Goal: Task Accomplishment & Management: Manage account settings

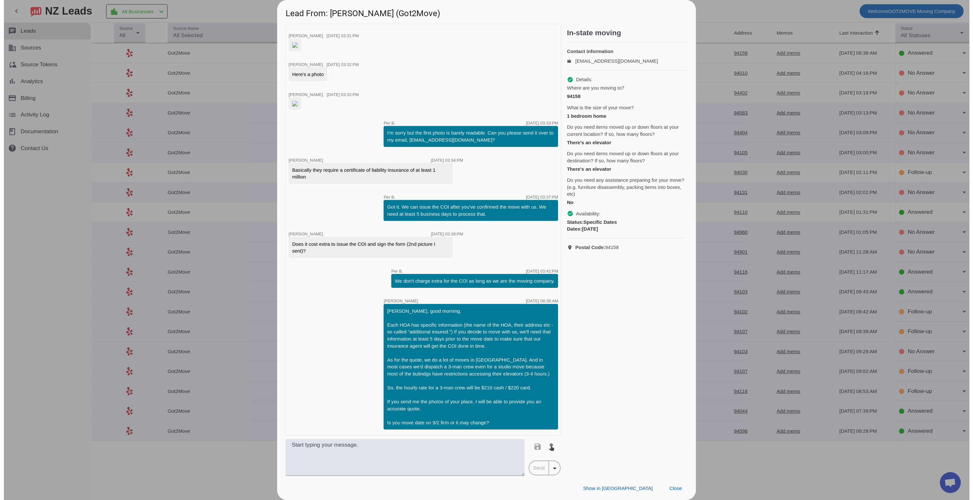
scroll to position [380, 0]
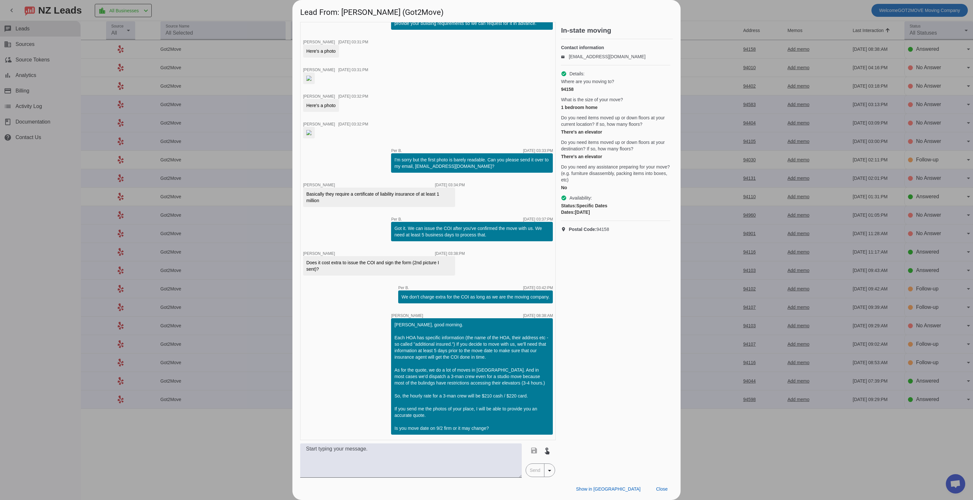
click at [232, 14] on div at bounding box center [486, 250] width 973 height 500
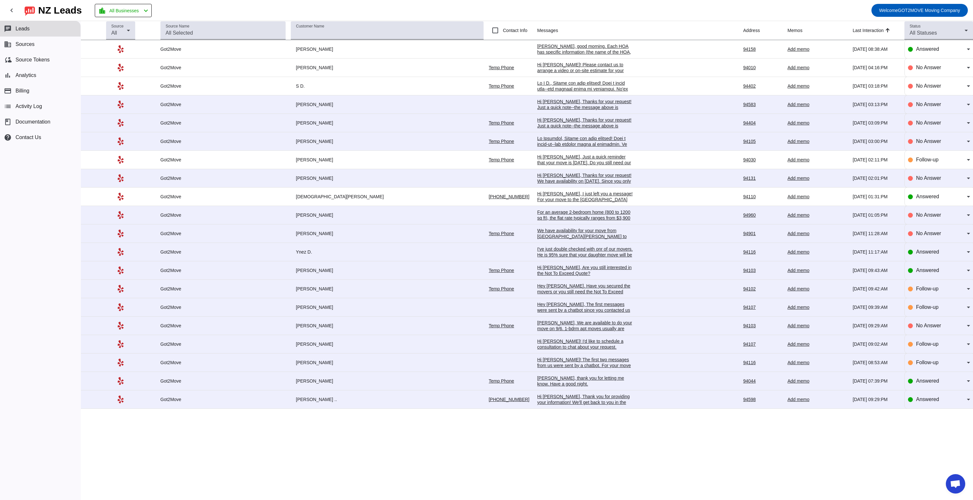
click at [263, 53] on td "Got2Move" at bounding box center [225, 49] width 130 height 18
click at [537, 45] on div "[PERSON_NAME], good morning. Each HOA has specific information (the name of the…" at bounding box center [585, 92] width 97 height 99
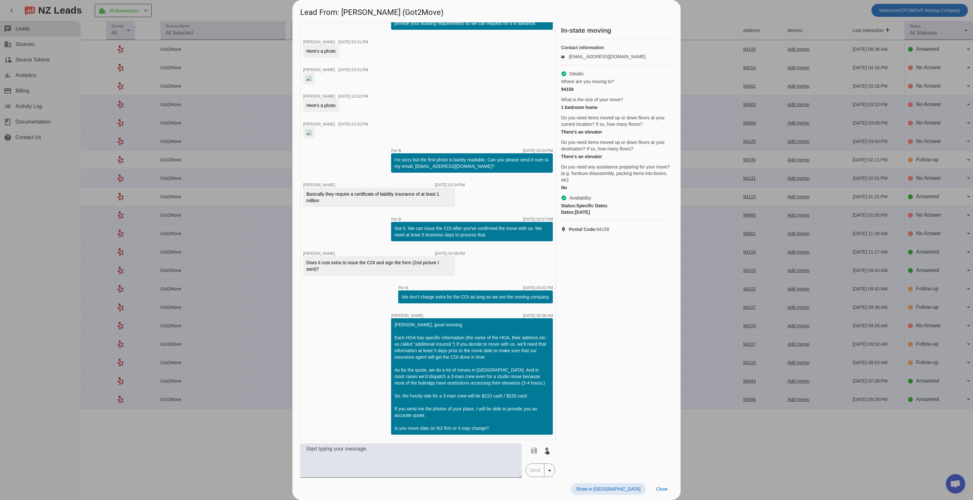
click at [263, 15] on div at bounding box center [486, 250] width 973 height 500
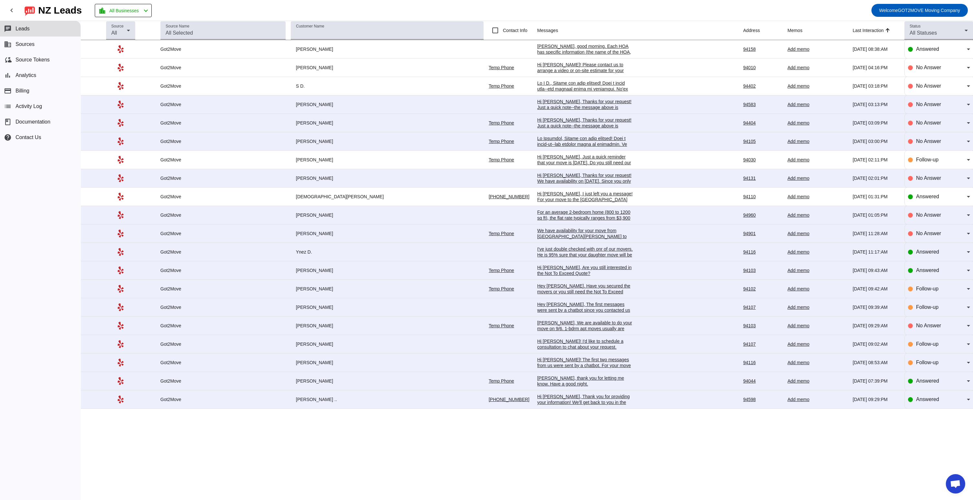
click at [580, 69] on div "Add memo" at bounding box center [818, 68] width 60 height 6
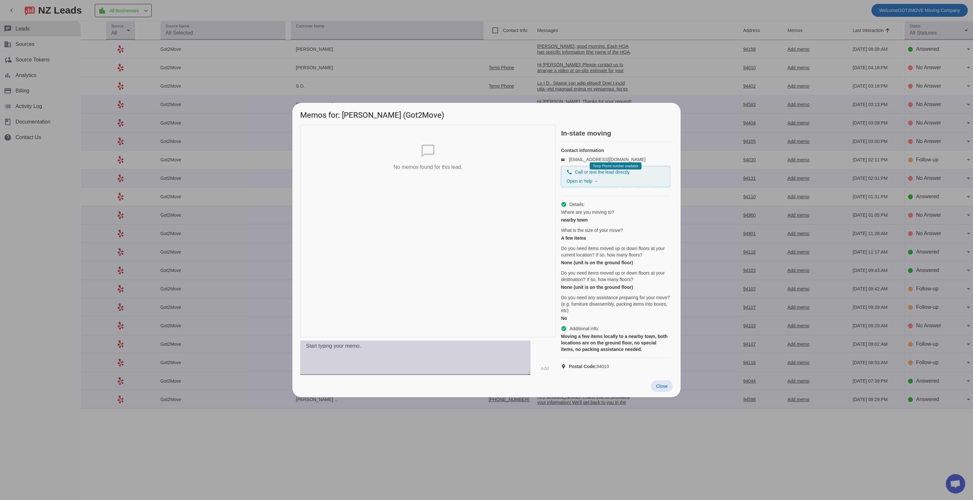
click at [384, 315] on textarea at bounding box center [415, 358] width 230 height 34
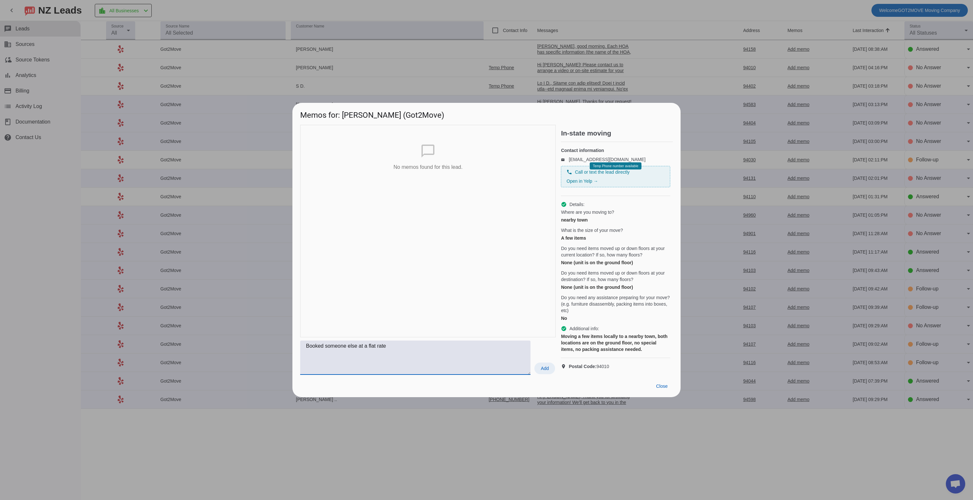
type textarea "Booked someone else at a flat rate"
click at [538, 315] on span at bounding box center [545, 369] width 21 height 12
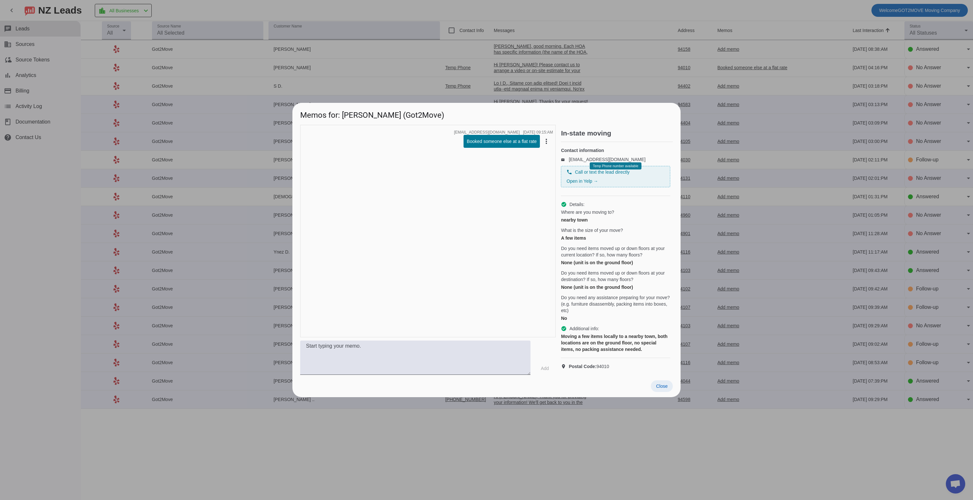
click at [580, 315] on span "Close" at bounding box center [662, 386] width 12 height 5
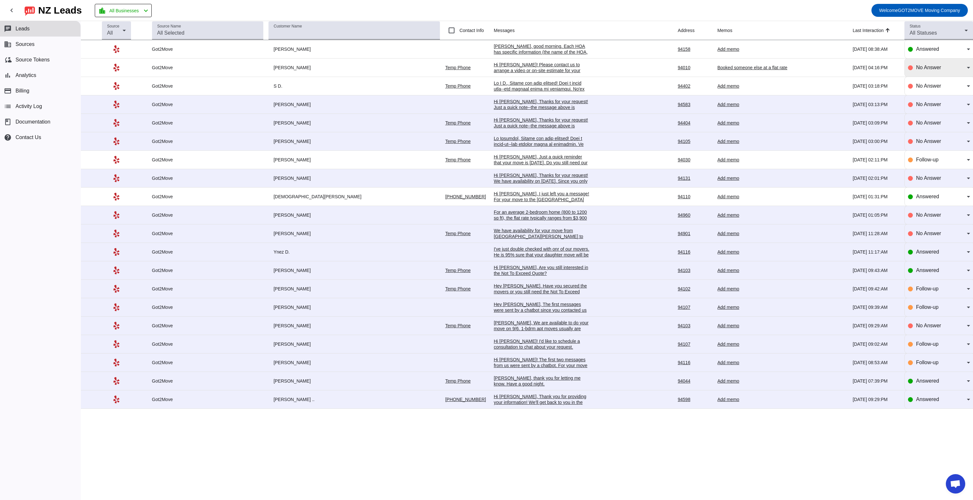
click at [580, 67] on icon at bounding box center [969, 68] width 8 height 8
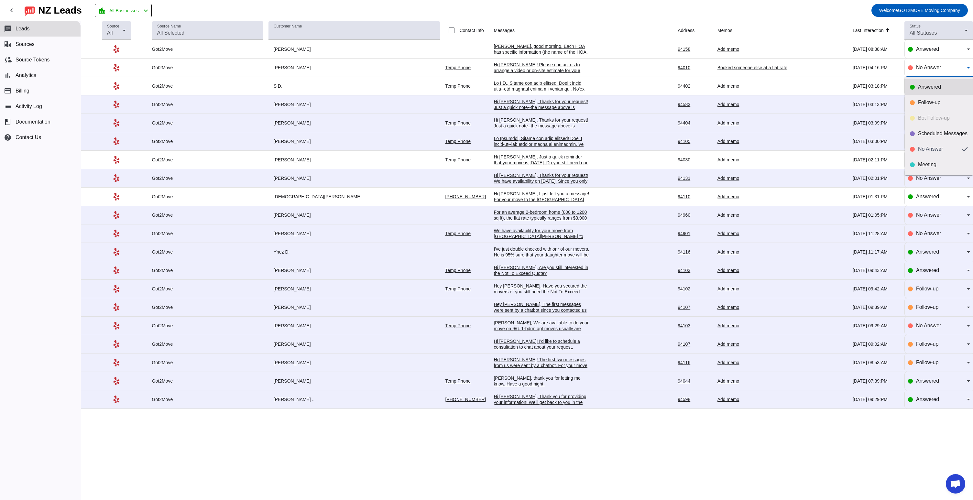
click at [580, 90] on div "Answered" at bounding box center [943, 87] width 50 height 6
click at [580, 68] on icon at bounding box center [969, 68] width 8 height 8
click at [580, 67] on div at bounding box center [486, 250] width 973 height 500
click at [580, 50] on div "Add memo" at bounding box center [766, 49] width 97 height 6
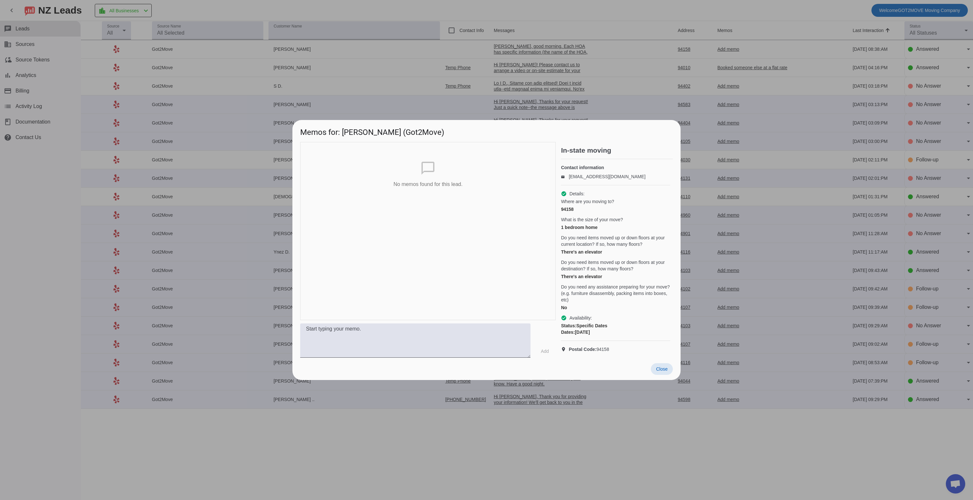
click at [580, 315] on span "Close" at bounding box center [662, 369] width 12 height 5
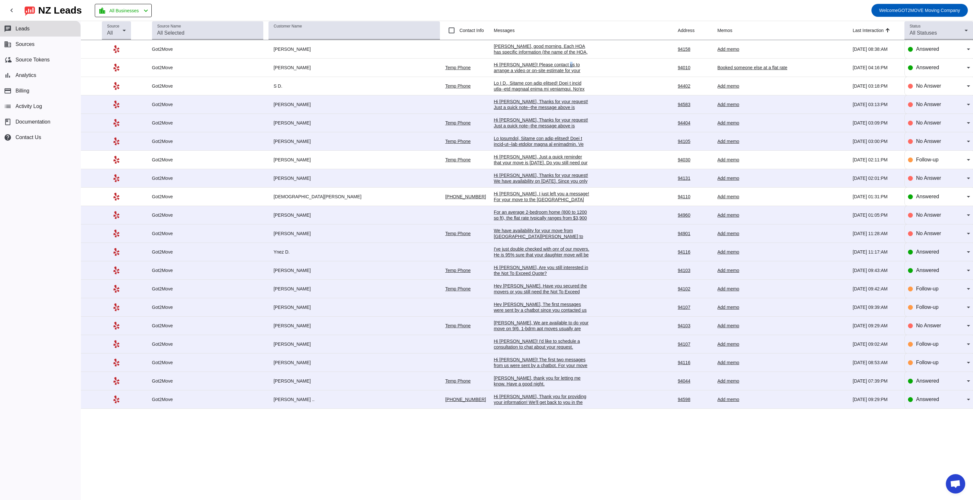
click at [534, 67] on div "Hi [PERSON_NAME]! Please contact us to arrange a video or on-site estimate for …" at bounding box center [542, 82] width 97 height 41
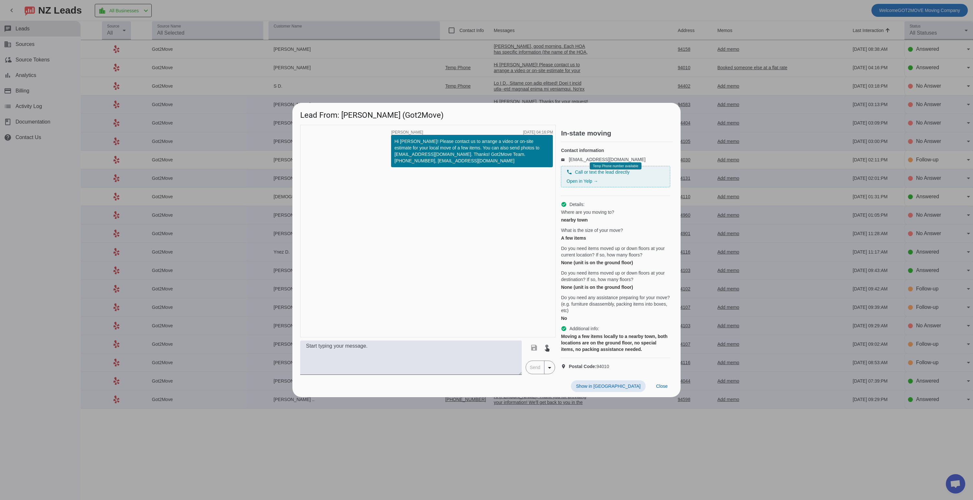
click at [580, 48] on div at bounding box center [486, 250] width 973 height 500
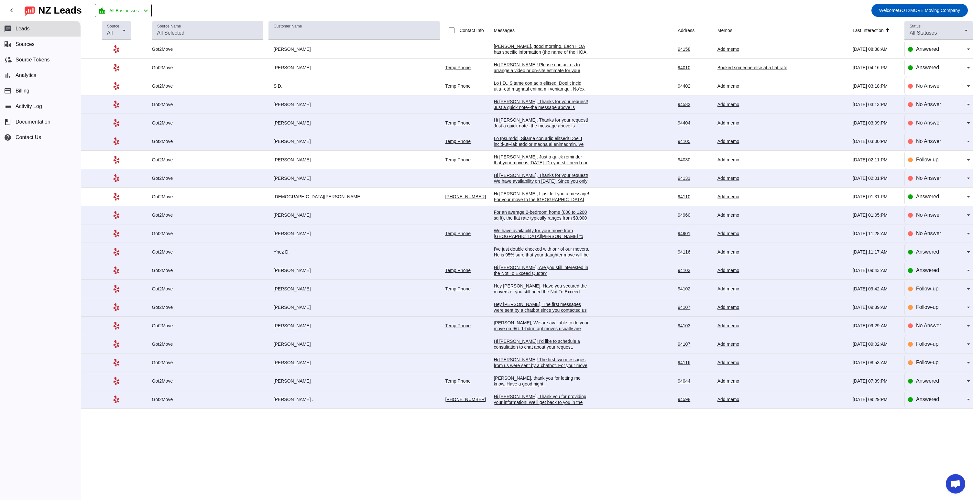
click at [580, 50] on div "Add memo" at bounding box center [766, 49] width 97 height 6
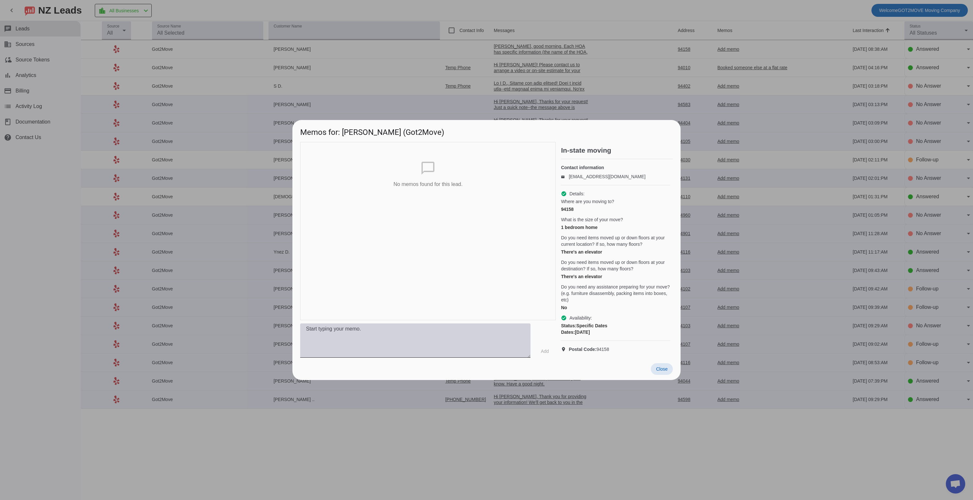
click at [403, 315] on textarea at bounding box center [415, 341] width 230 height 34
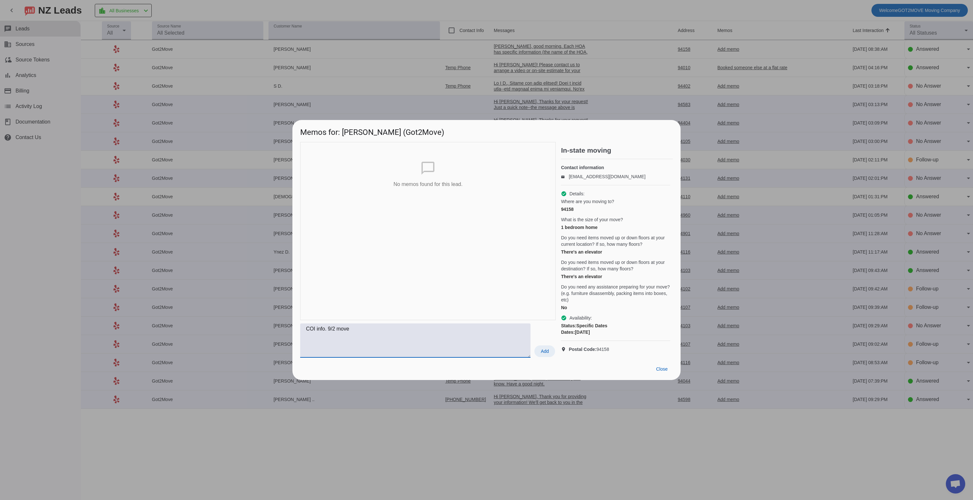
type textarea "COI info. 9/2 move"
click at [541, 315] on span "Add" at bounding box center [545, 351] width 8 height 6
click at [580, 72] on div at bounding box center [486, 250] width 973 height 500
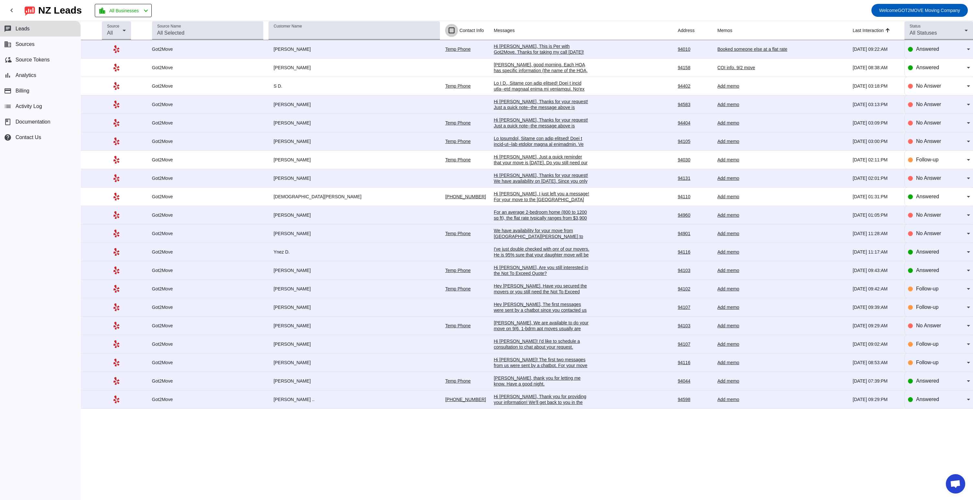
click at [445, 31] on input "Contact Info" at bounding box center [451, 30] width 13 height 13
click at [425, 31] on input "Customer Name" at bounding box center [354, 33] width 161 height 8
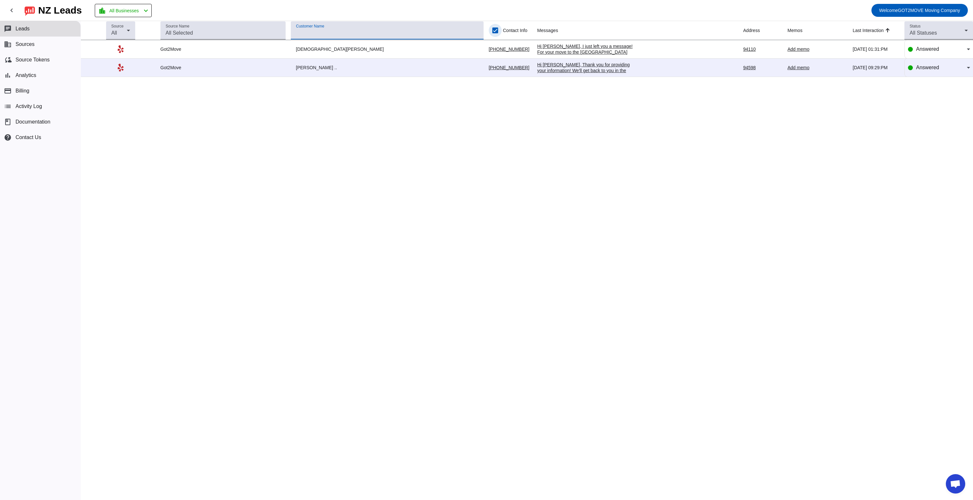
click at [489, 28] on input "Contact Info" at bounding box center [495, 30] width 13 height 13
checkbox input "false"
